Goal: Check status: Check status

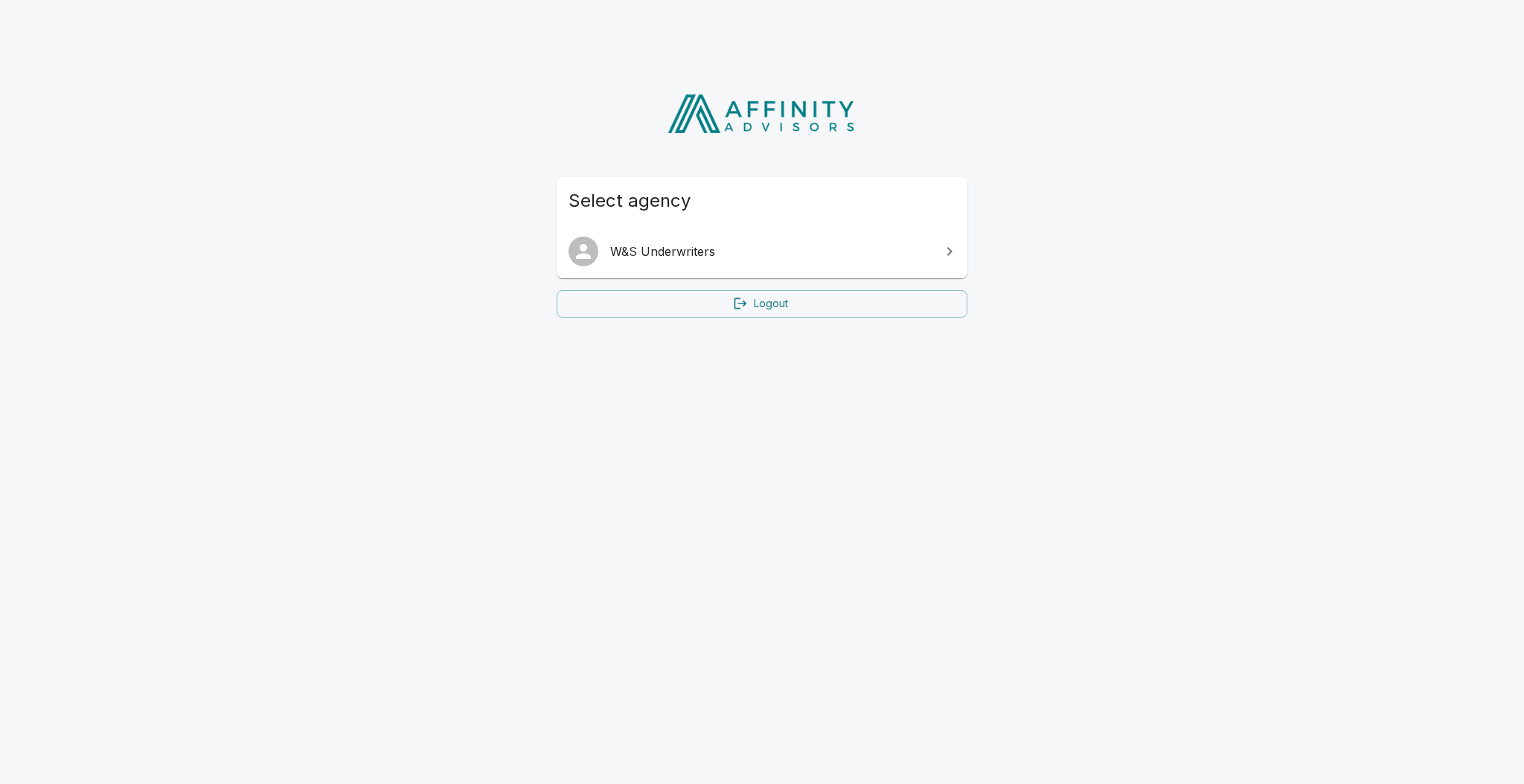
click at [612, 262] on link "W&S Underwriters" at bounding box center [762, 251] width 410 height 42
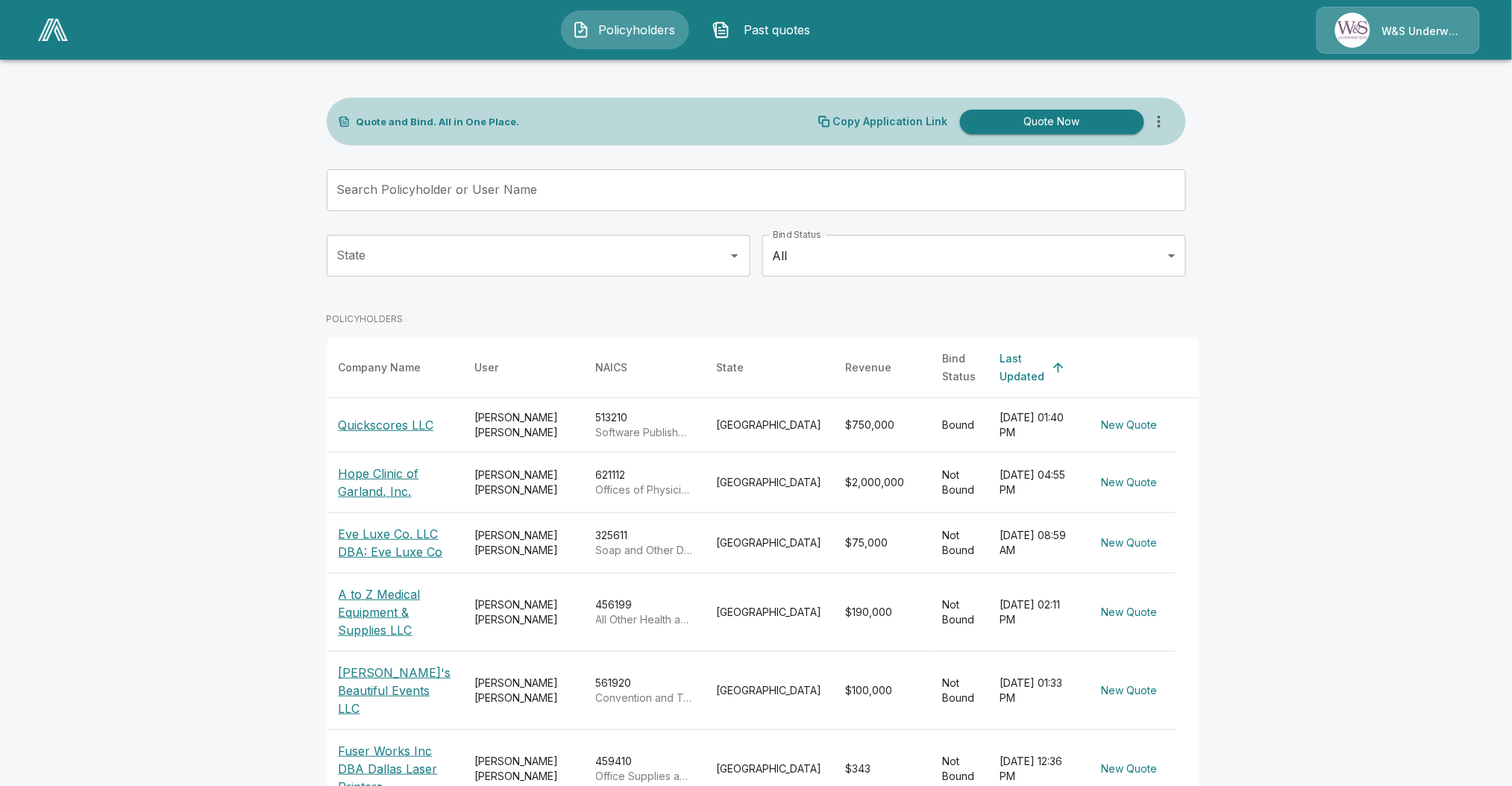
click at [409, 421] on p "Quickscores LLC" at bounding box center [387, 425] width 95 height 18
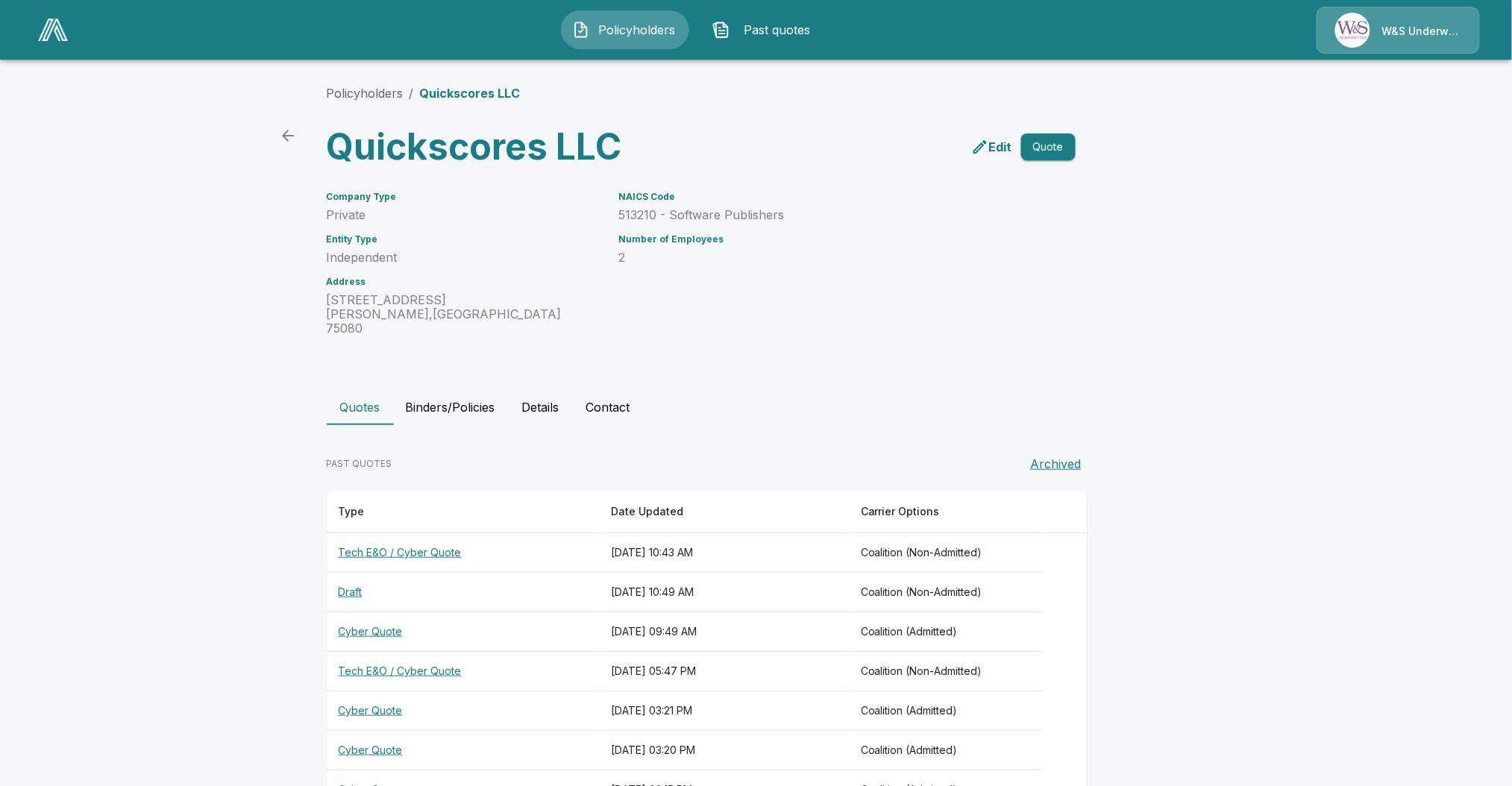
click at [483, 404] on button "Binders/Policies" at bounding box center [450, 407] width 113 height 36
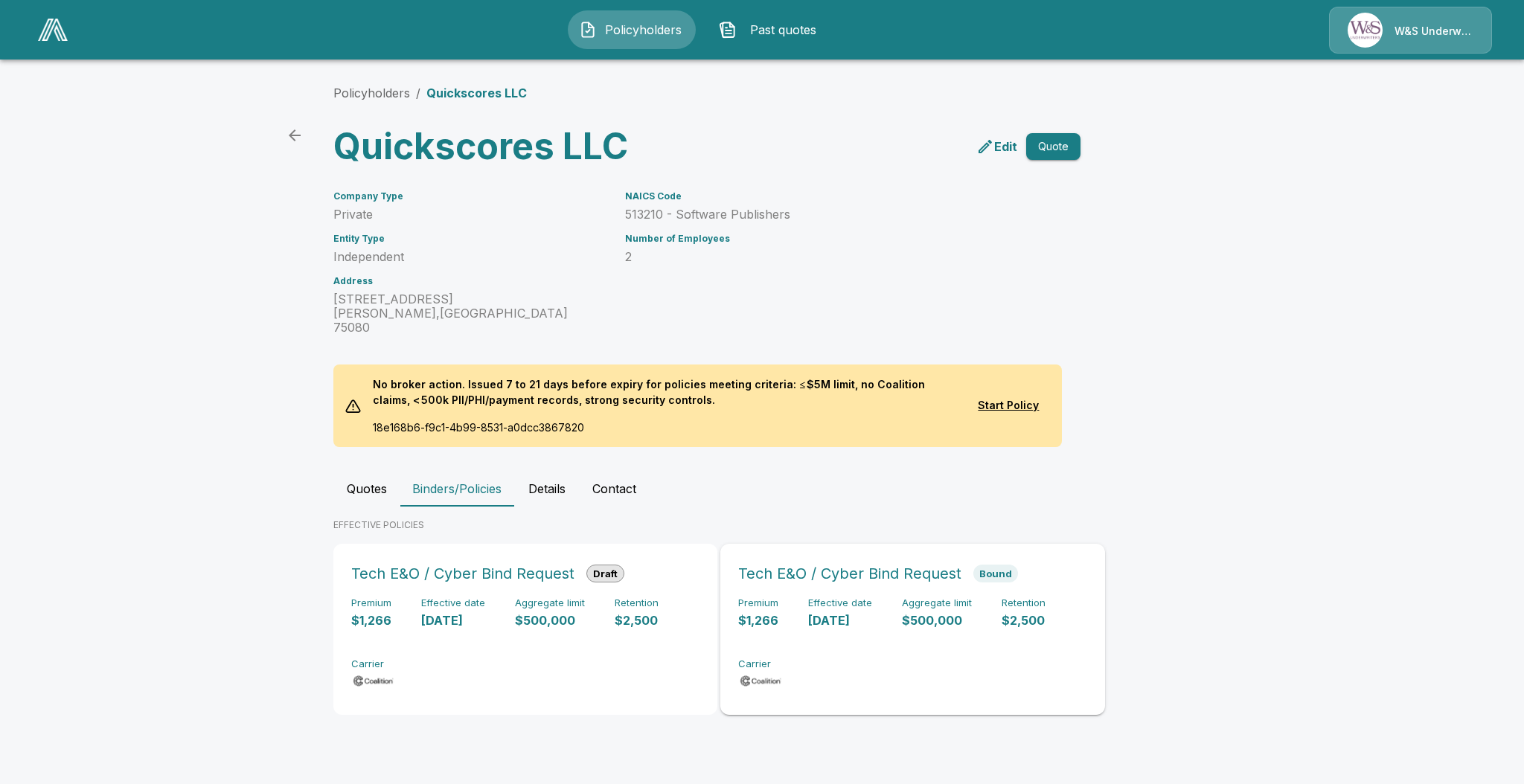
click at [779, 597] on div "Premium $1,266 Effective date [DATE] Aggregate limit $500,000 Retention $2,500 …" at bounding box center [912, 644] width 348 height 94
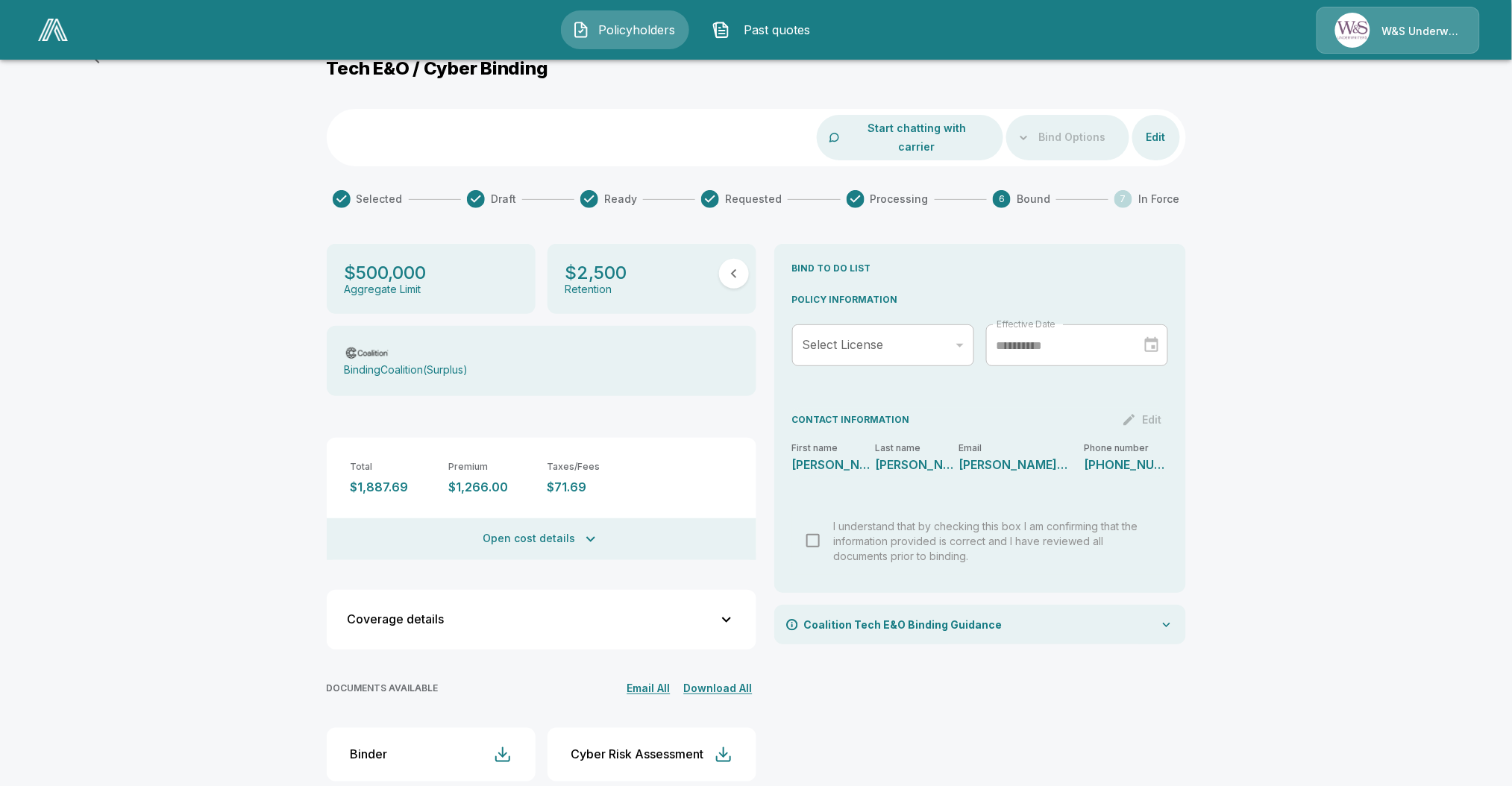
scroll to position [66, 0]
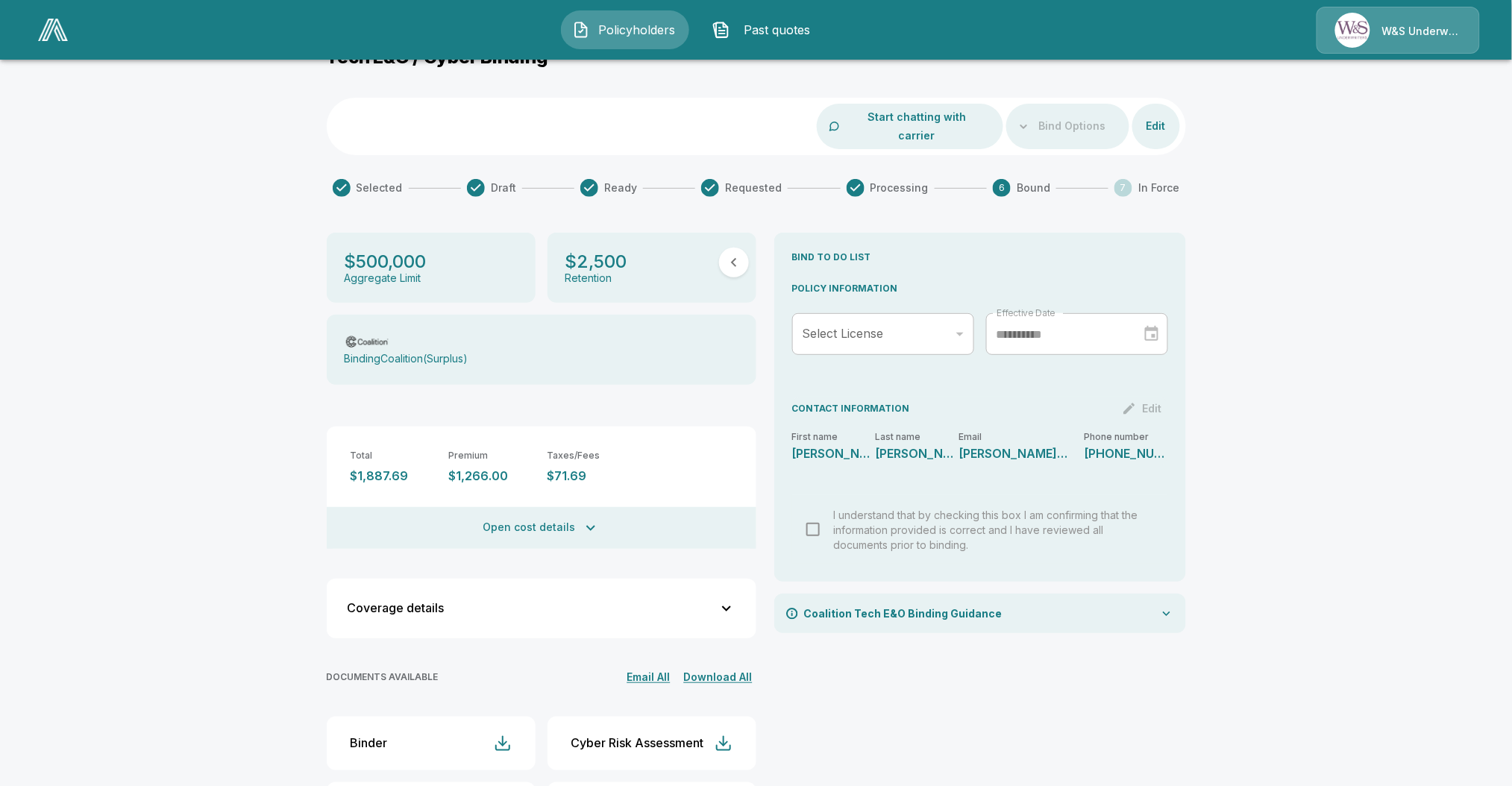
click at [508, 507] on button "Open cost details" at bounding box center [540, 528] width 429 height 42
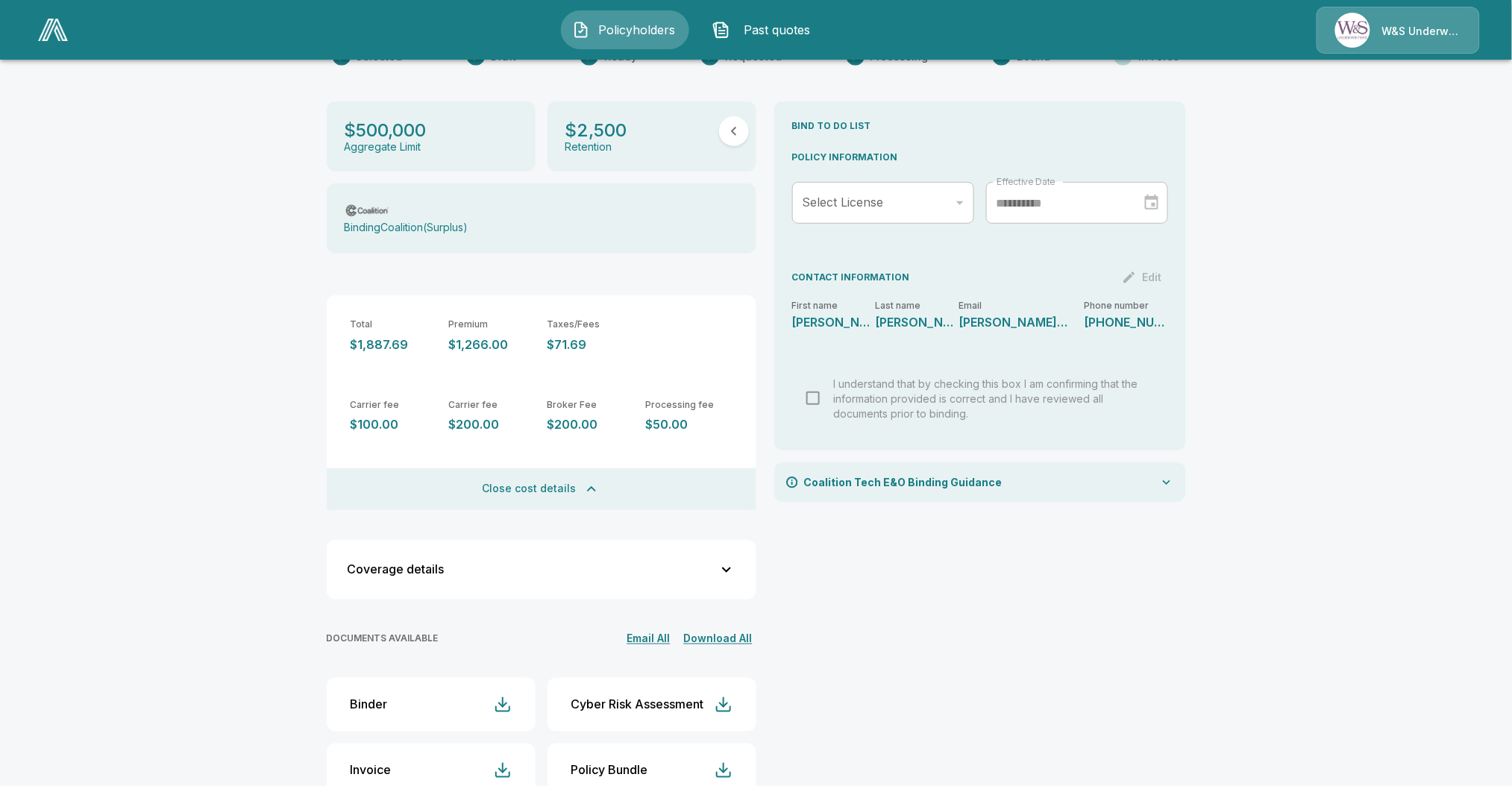
scroll to position [284, 0]
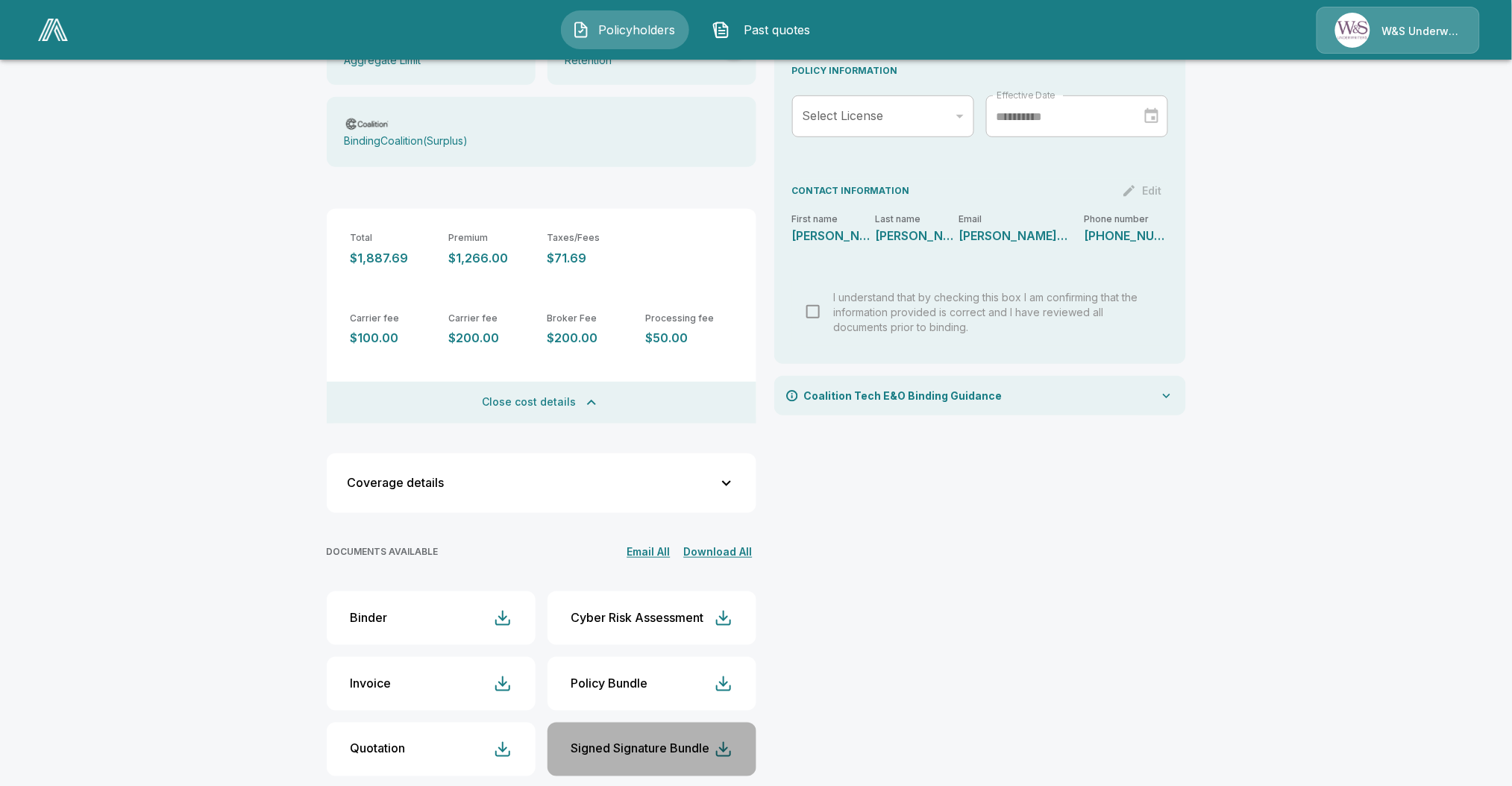
click at [720, 730] on button "Signed Signature Bundle" at bounding box center [651, 749] width 209 height 54
click at [512, 740] on div "button" at bounding box center [503, 749] width 18 height 18
click at [111, 440] on div "Policyholders / Quickscores LLC / Tech E&O / Cyber Binding Tech E&O / Cyber Bin…" at bounding box center [756, 296] width 1512 height 1019
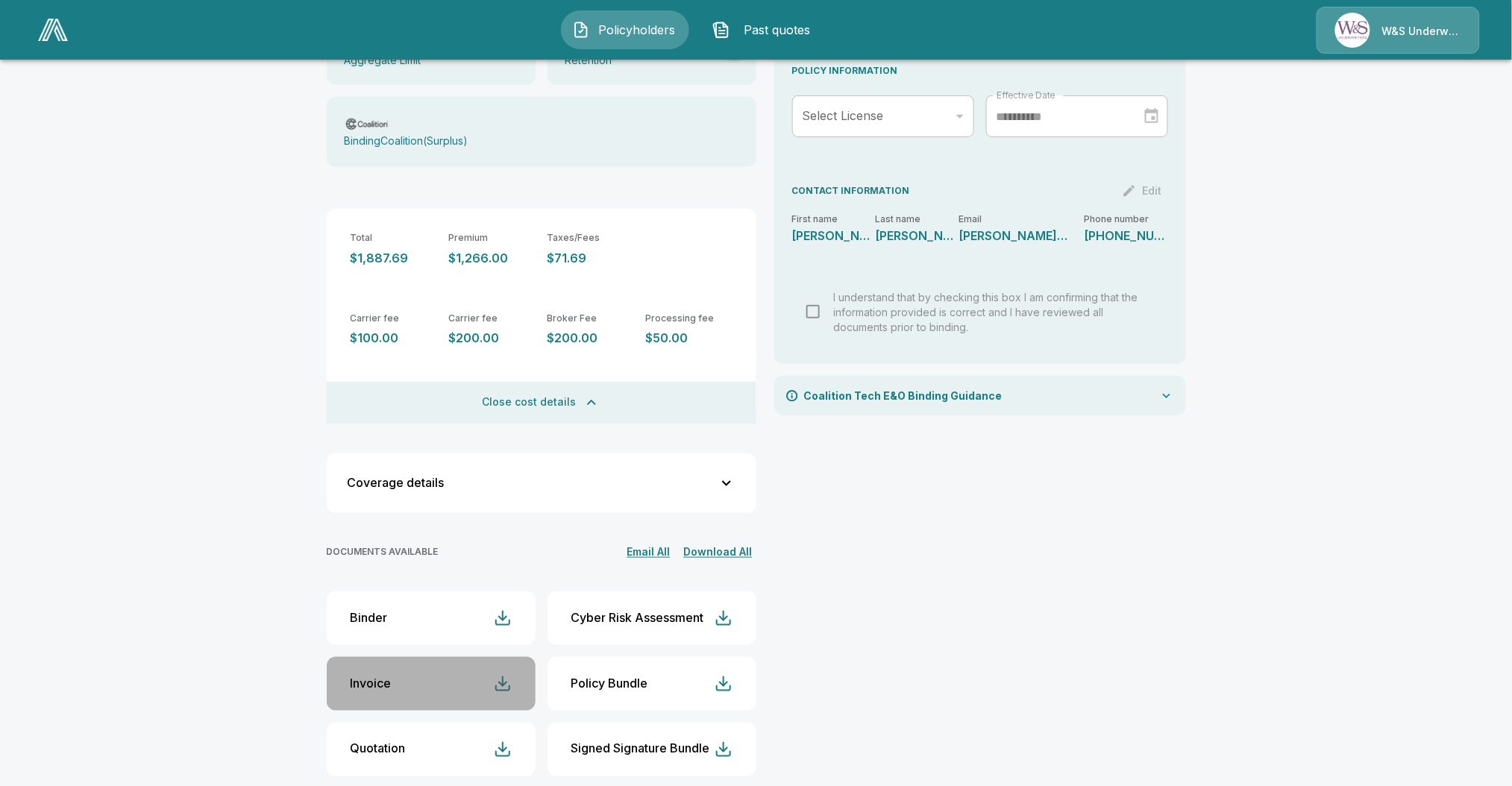
click at [512, 675] on div "button" at bounding box center [503, 684] width 18 height 18
click at [600, 657] on button "Policy Bundle" at bounding box center [651, 684] width 209 height 54
click at [875, 742] on div "**********" at bounding box center [980, 401] width 411 height 773
click at [509, 610] on div "button" at bounding box center [503, 618] width 18 height 18
click at [422, 657] on button "Invoice" at bounding box center [430, 684] width 209 height 54
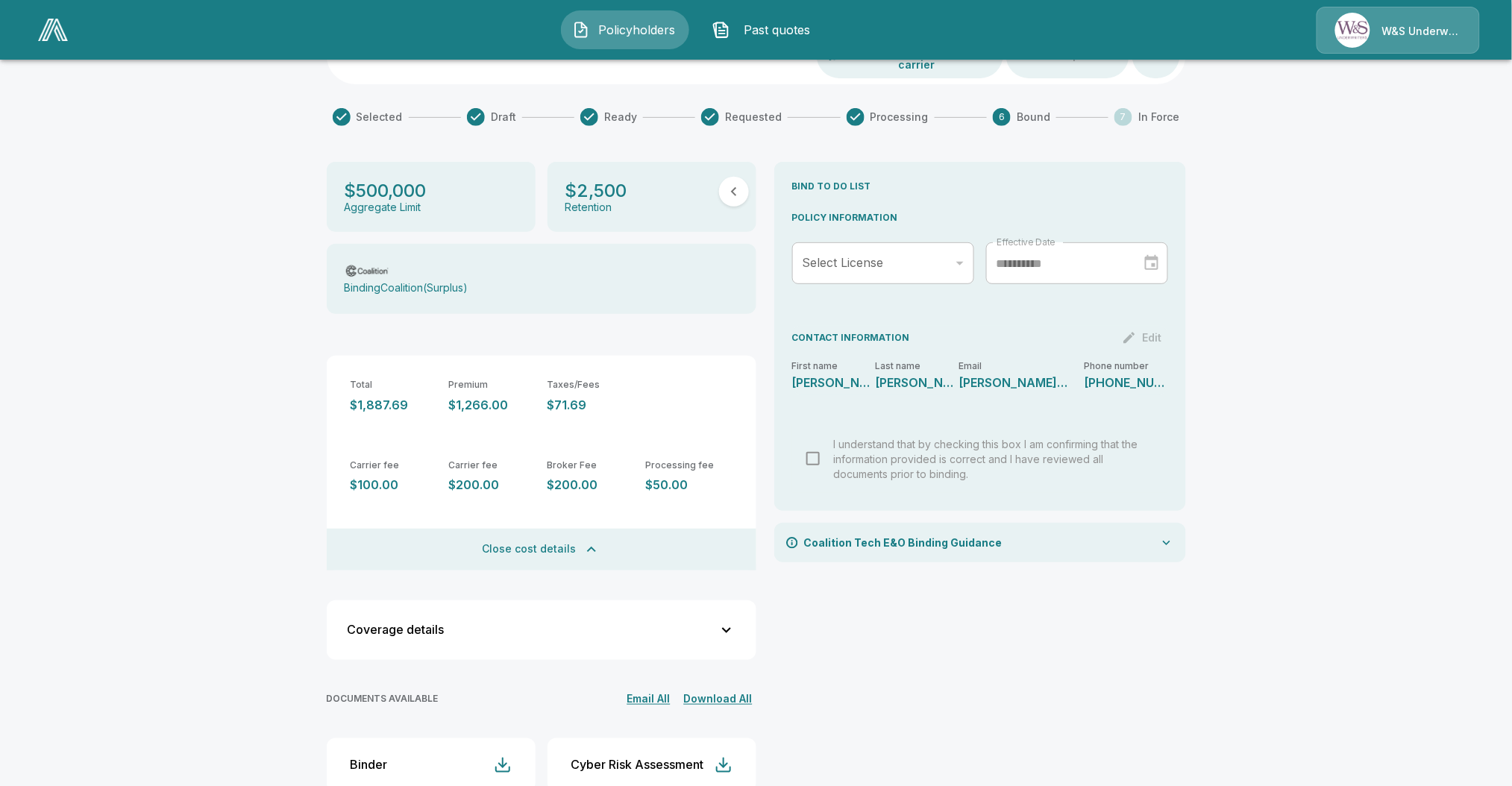
scroll to position [137, 0]
drag, startPoint x: 1188, startPoint y: 573, endPoint x: 1006, endPoint y: 521, distance: 189.3
click at [1186, 573] on div "**********" at bounding box center [980, 549] width 411 height 773
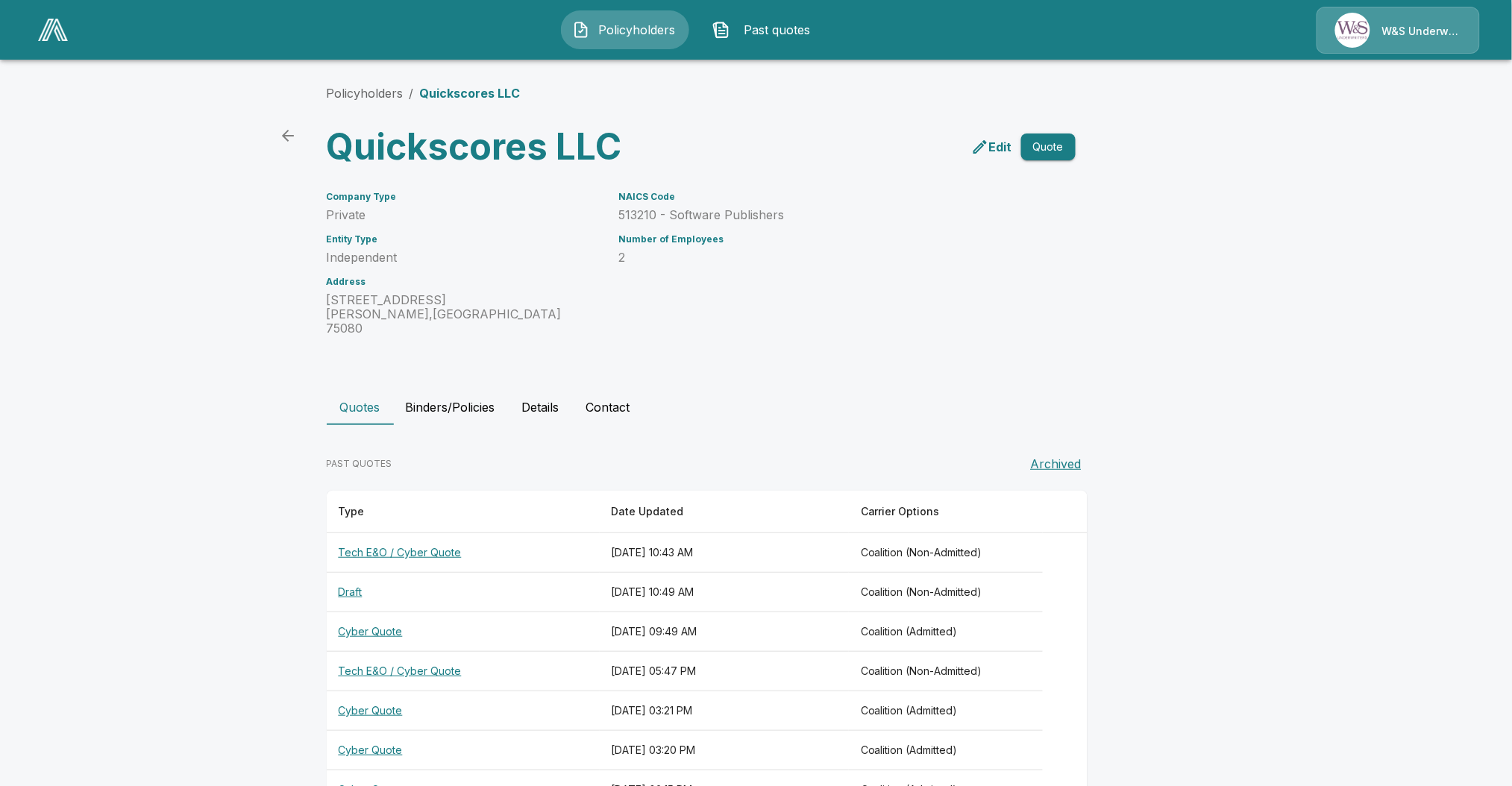
click at [456, 390] on button "Binders/Policies" at bounding box center [450, 407] width 113 height 36
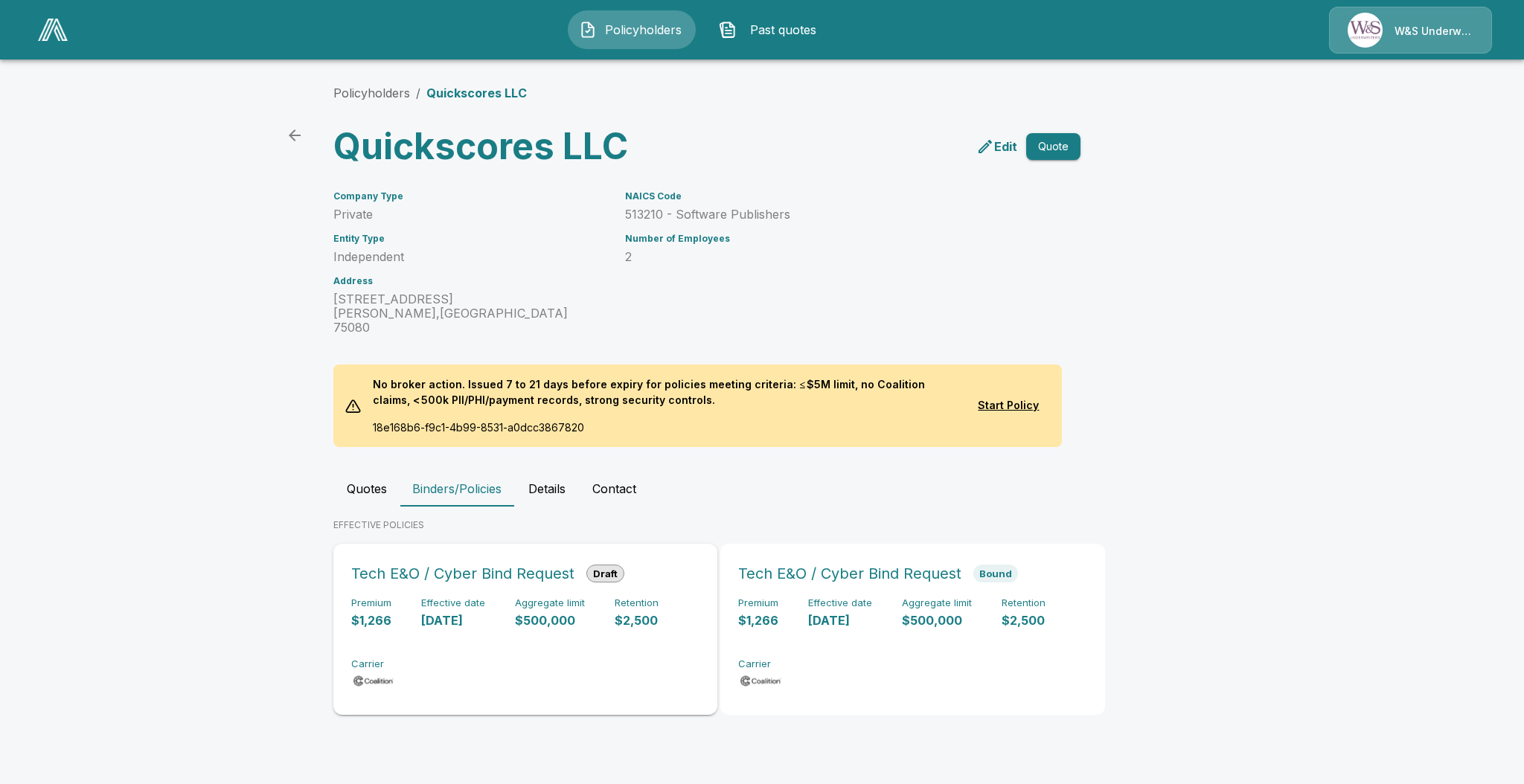
click at [434, 612] on p "[DATE]" at bounding box center [453, 620] width 64 height 17
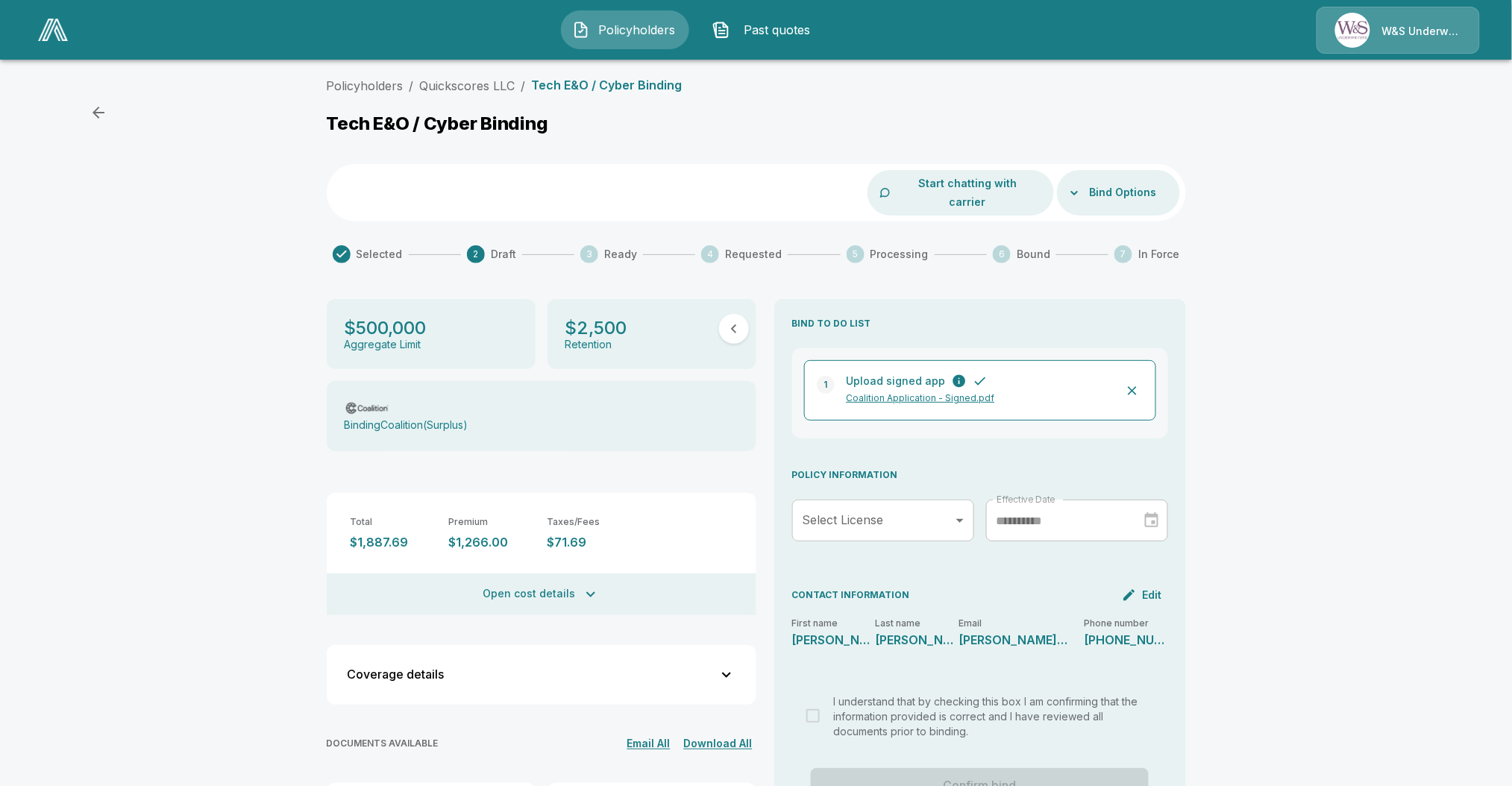
scroll to position [192, 0]
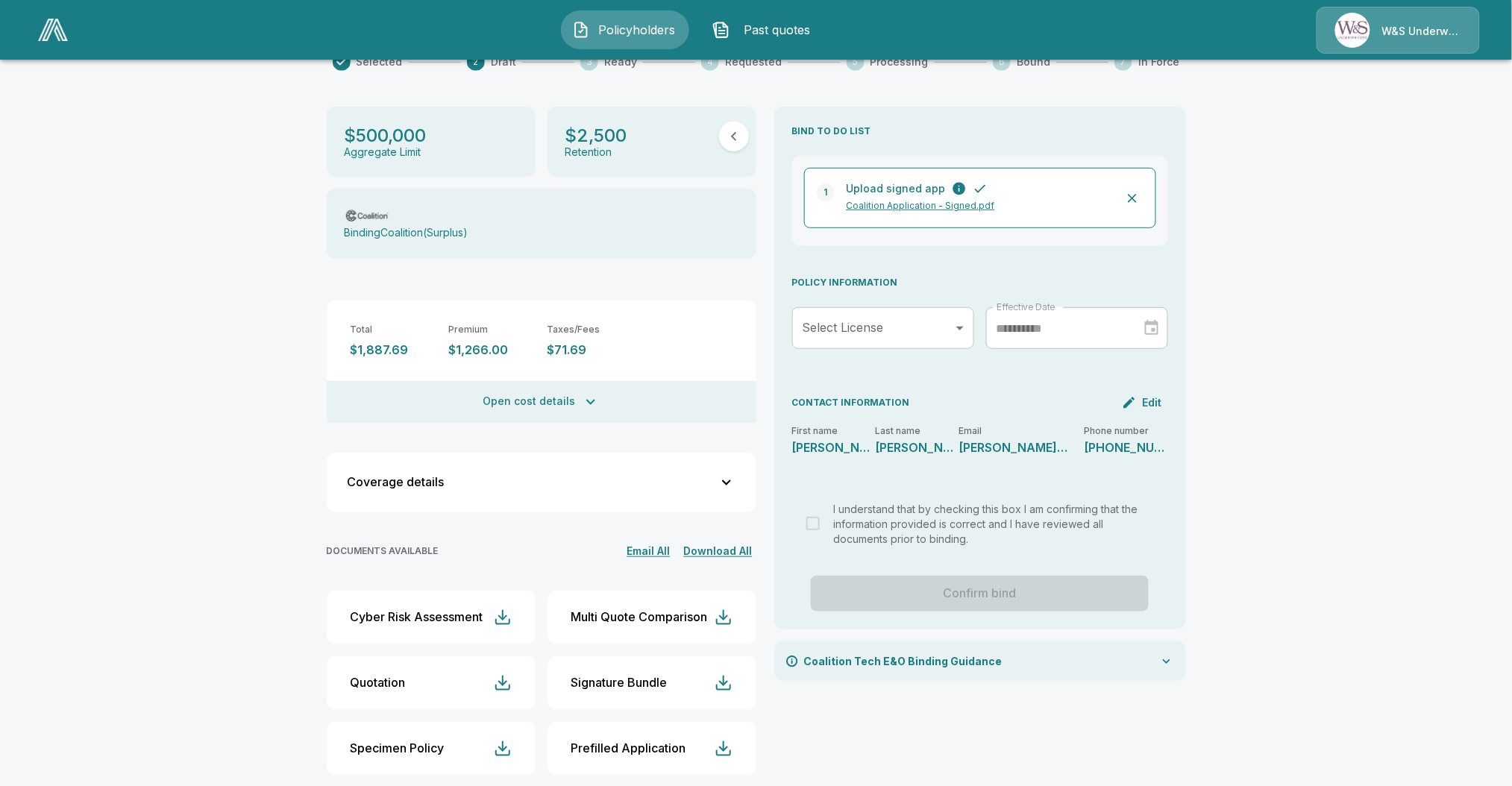
click at [521, 381] on button "Open cost details" at bounding box center [540, 401] width 429 height 42
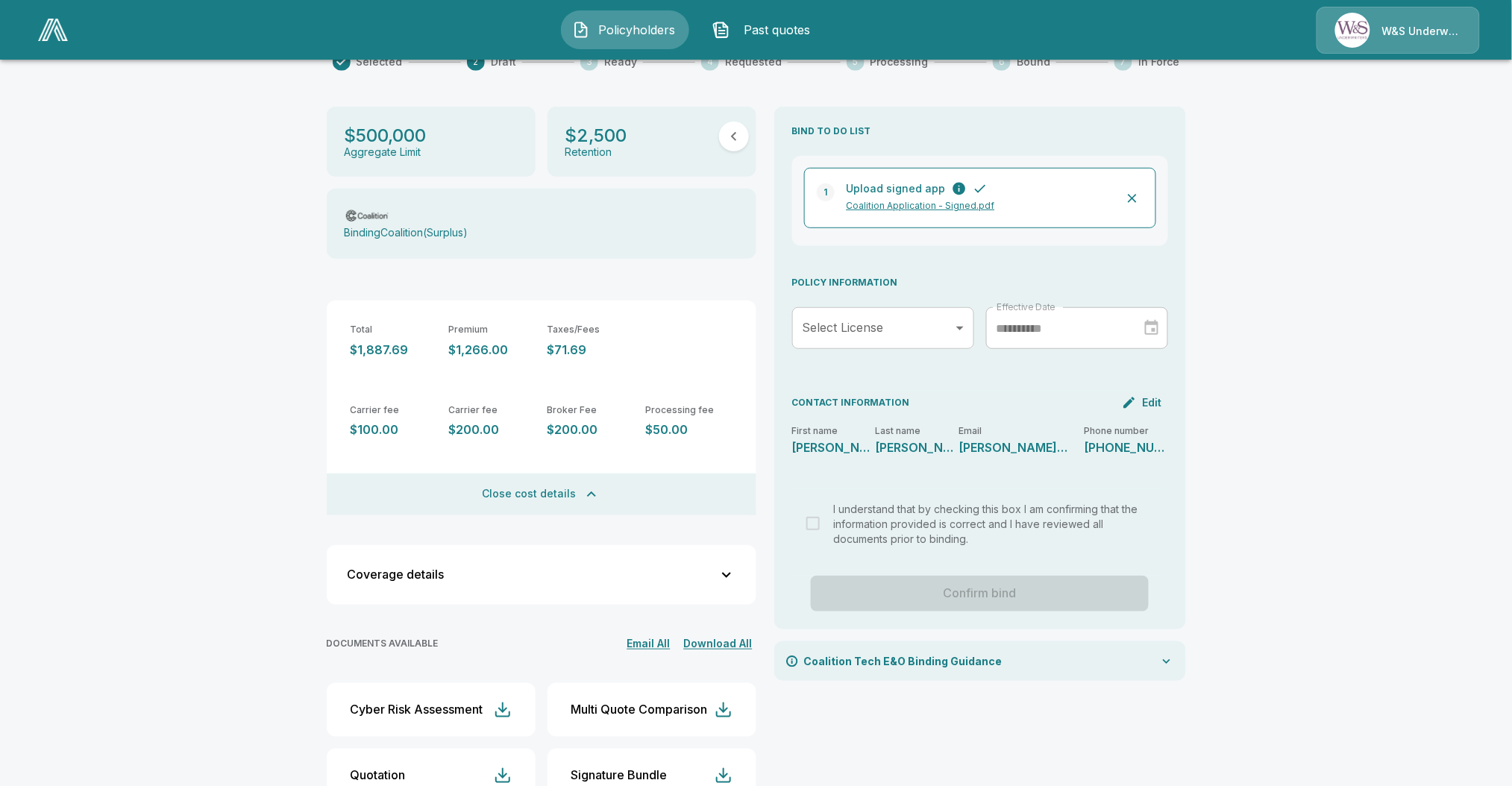
scroll to position [0, 0]
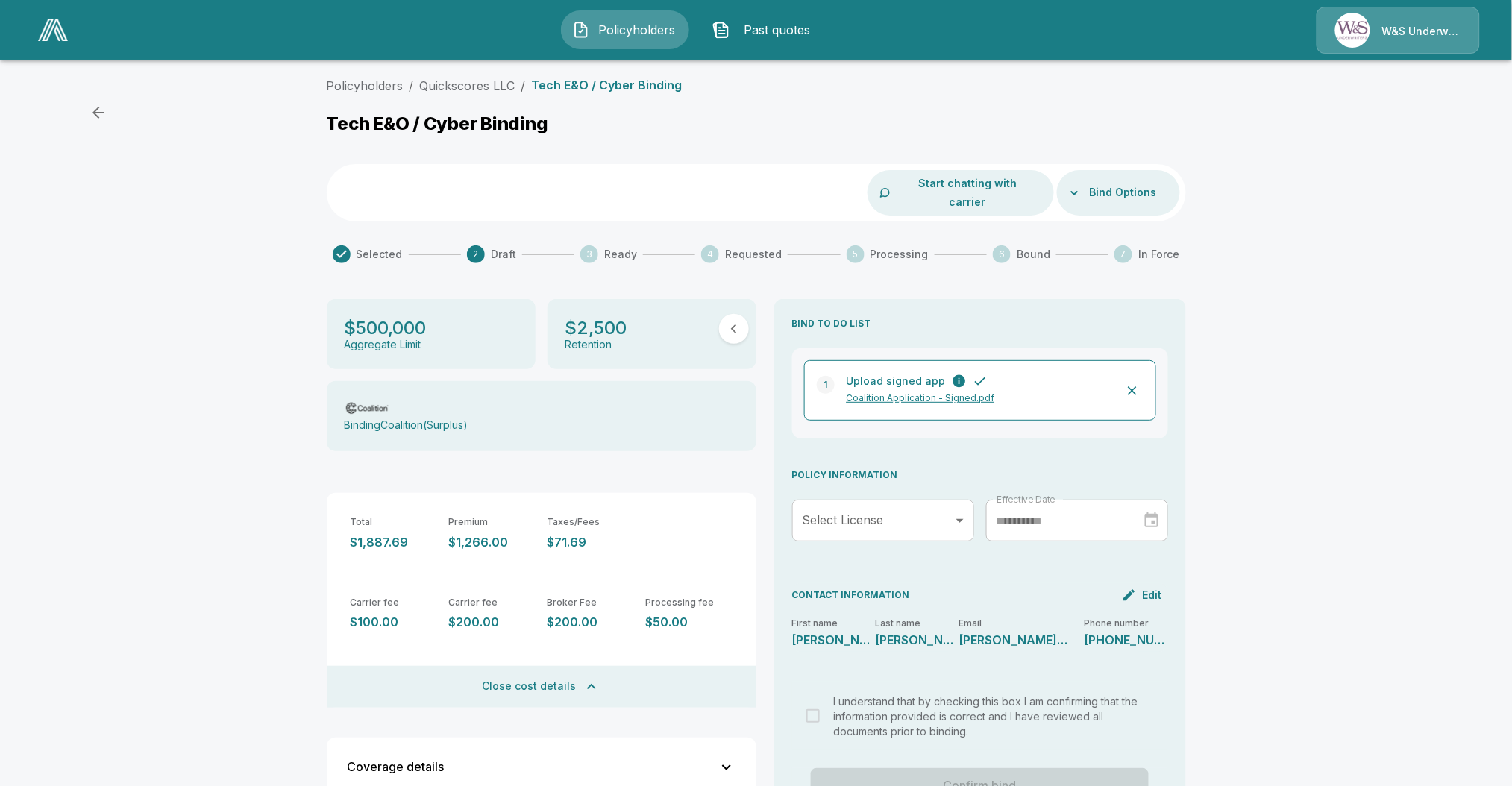
click at [53, 682] on div "Policyholders / Quickscores LLC / Tech E&O / Cyber Binding Tech E&O / Cyber Bin…" at bounding box center [756, 580] width 1512 height 1019
